Goal: Task Accomplishment & Management: Manage account settings

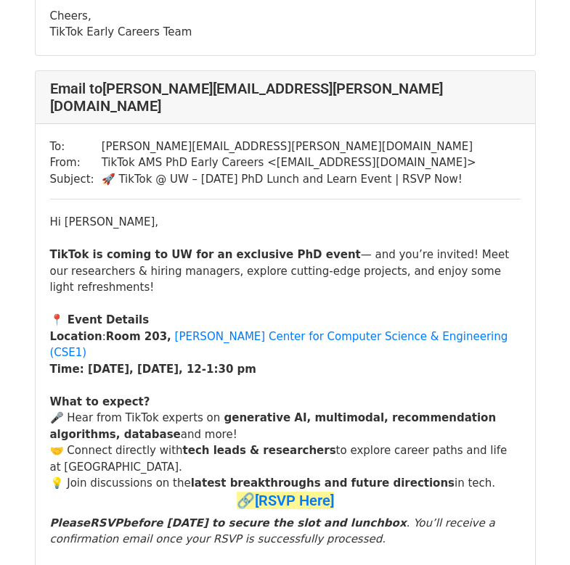
scroll to position [23896, 0]
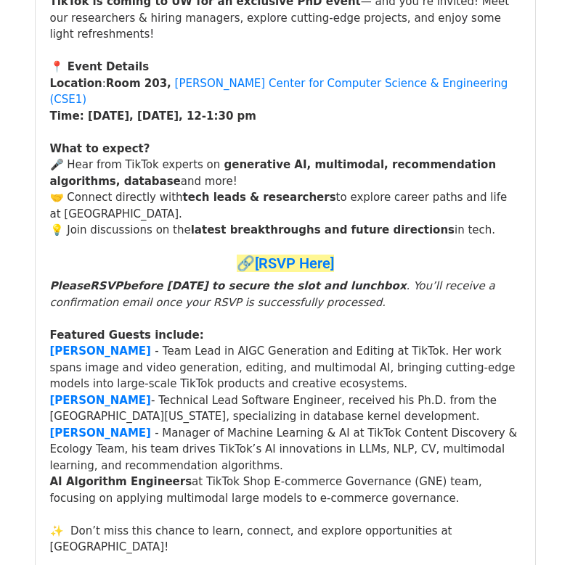
scroll to position [271, 0]
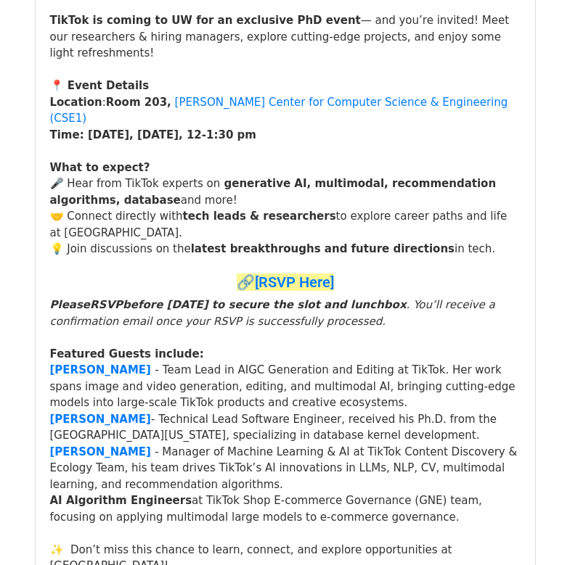
scroll to position [4160, 0]
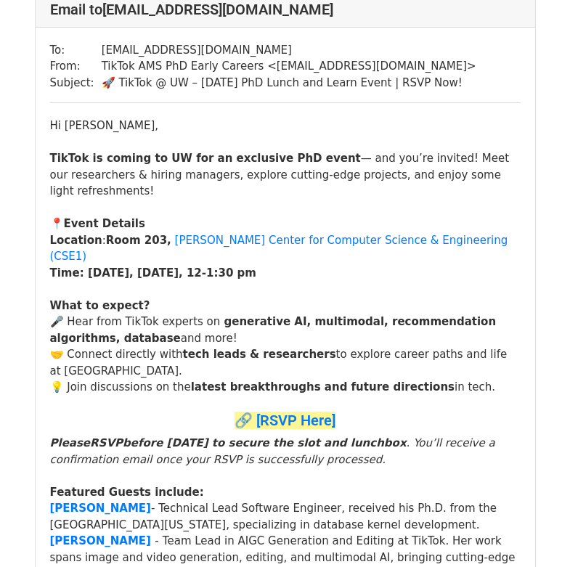
scroll to position [113, 0]
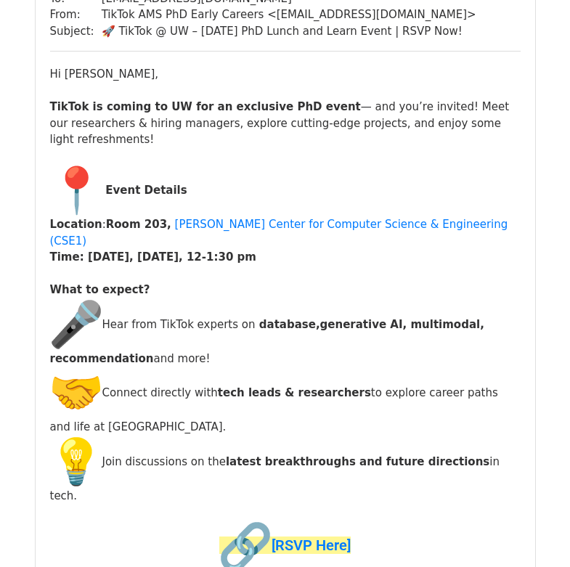
scroll to position [170, 0]
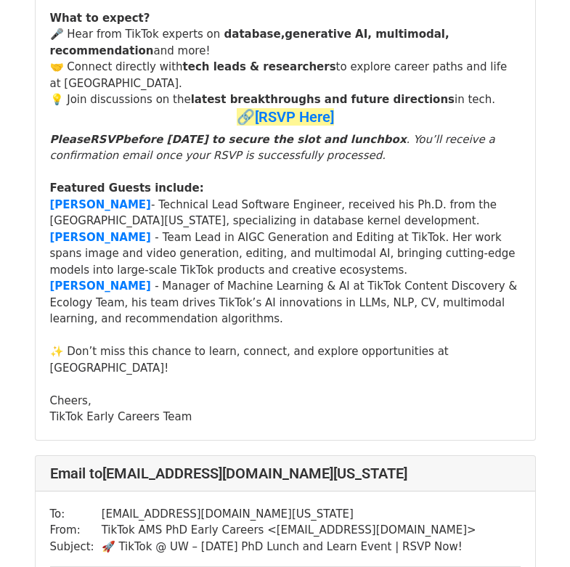
scroll to position [2642, 0]
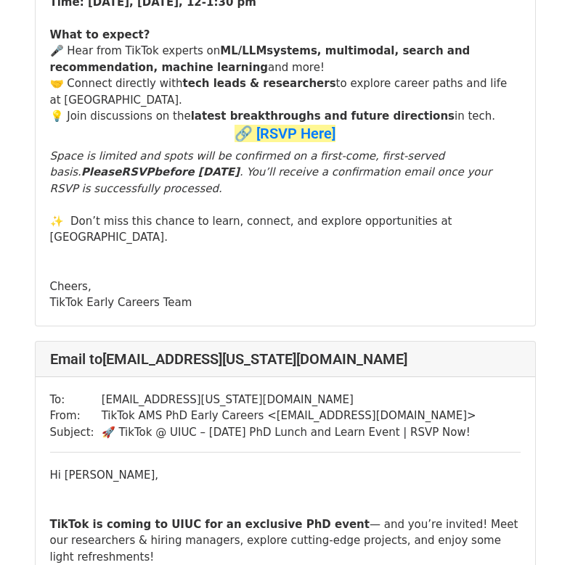
scroll to position [25207, 0]
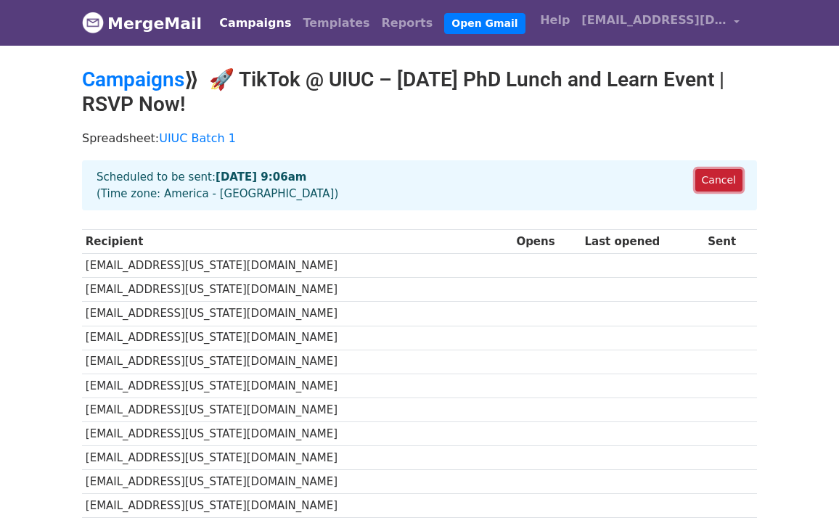
click at [729, 182] on link "Cancel" at bounding box center [718, 180] width 47 height 22
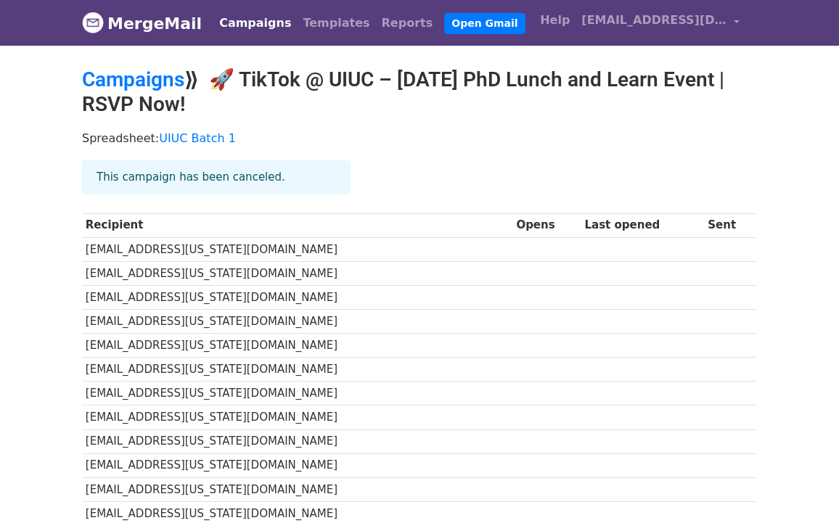
click at [234, 30] on link "Campaigns" at bounding box center [254, 23] width 83 height 29
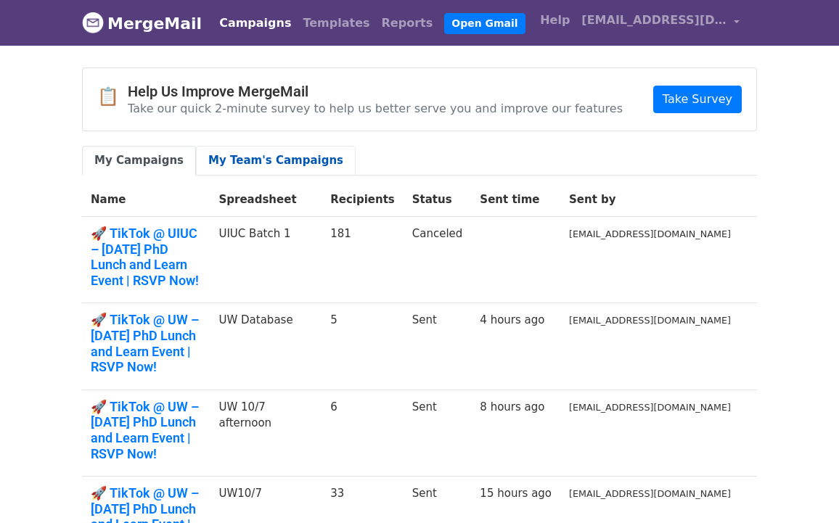
click at [254, 150] on link "My Team's Campaigns" at bounding box center [276, 161] width 160 height 30
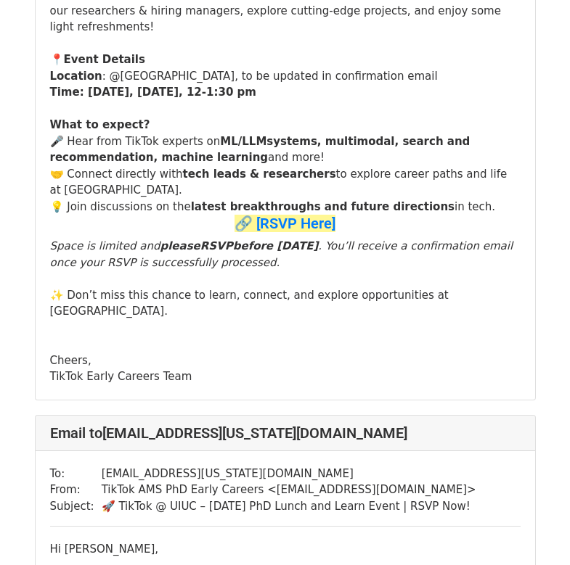
scroll to position [8037, 0]
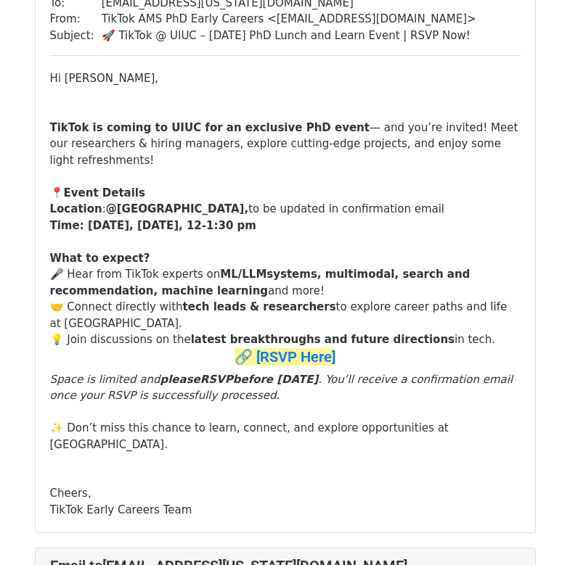
scroll to position [162, 0]
